Goal: Navigation & Orientation: Find specific page/section

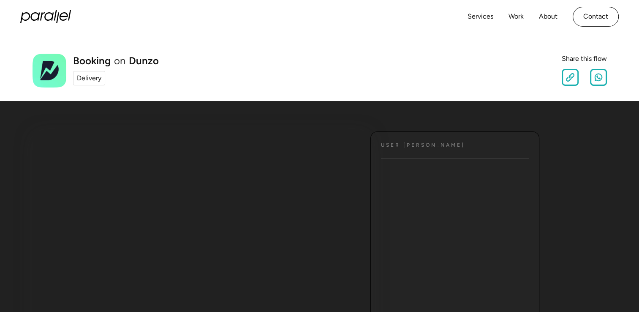
click at [93, 77] on div "Delivery" at bounding box center [89, 78] width 24 height 10
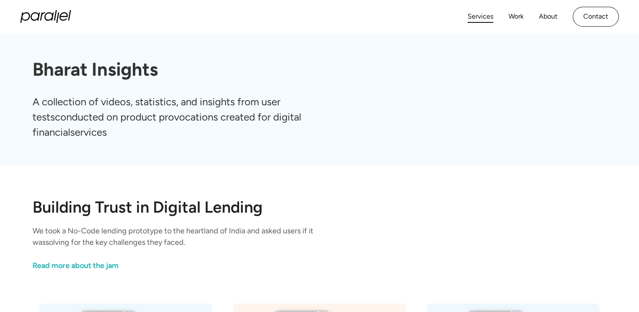
click at [485, 16] on link "Services" at bounding box center [480, 17] width 26 height 12
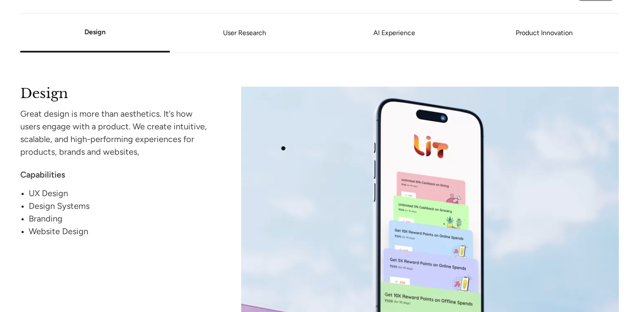
scroll to position [675, 0]
